Goal: Find specific page/section: Find specific page/section

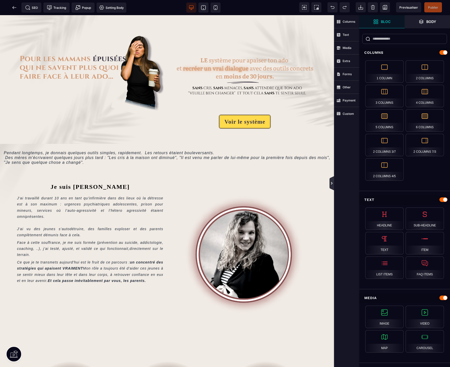
drag, startPoint x: 332, startPoint y: 184, endPoint x: 332, endPoint y: 169, distance: 15.1
click at [332, 184] on icon at bounding box center [332, 183] width 4 height 4
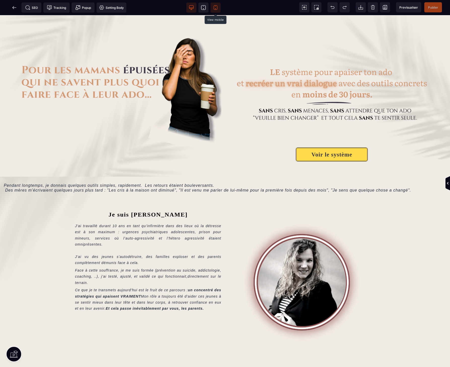
click at [215, 7] on icon at bounding box center [215, 7] width 5 height 5
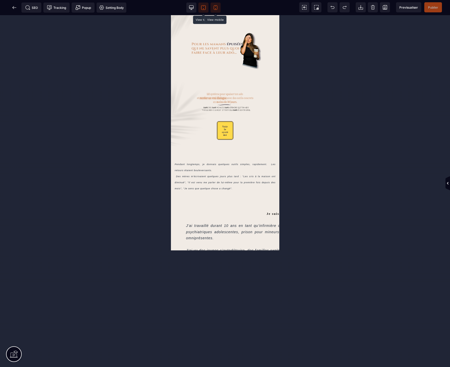
click at [202, 6] on icon at bounding box center [203, 7] width 5 height 5
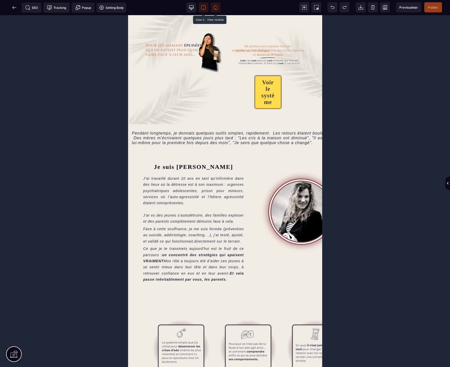
click at [217, 10] on icon at bounding box center [215, 7] width 5 height 5
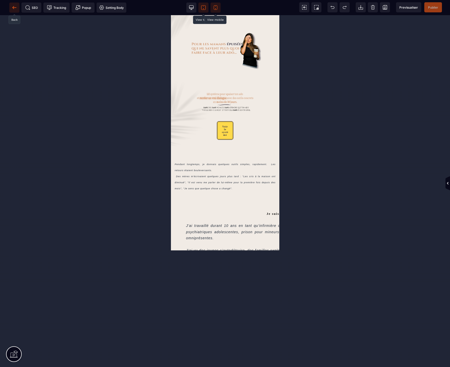
click at [12, 7] on icon at bounding box center [14, 7] width 5 height 5
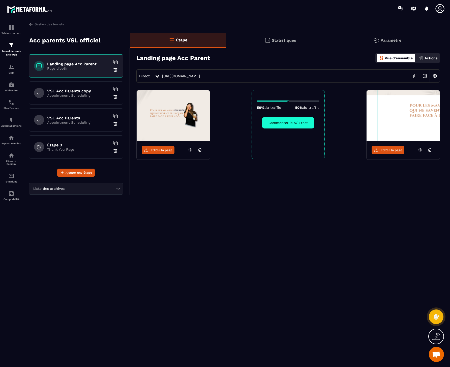
click at [70, 96] on p "Appointment Scheduling" at bounding box center [78, 95] width 63 height 4
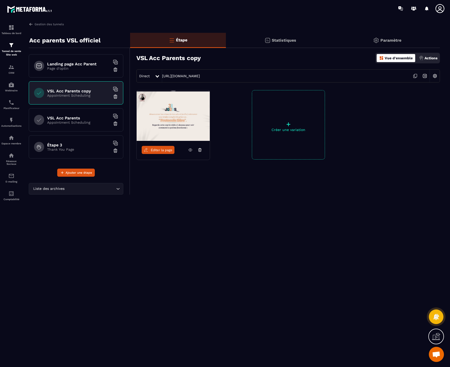
click at [155, 150] on span "Éditer la page" at bounding box center [162, 150] width 22 height 4
